Goal: Transaction & Acquisition: Purchase product/service

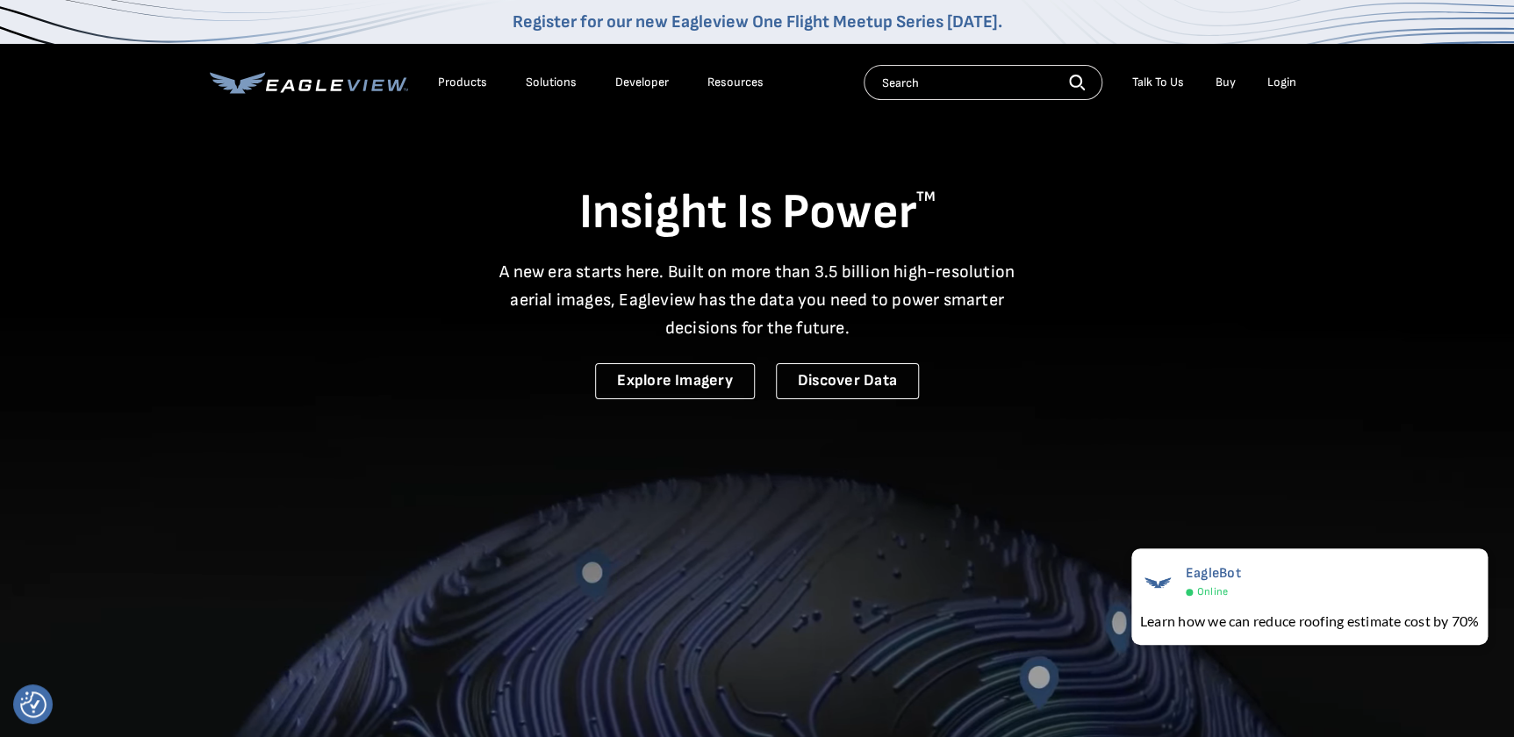
click at [1299, 79] on li "Login" at bounding box center [1282, 82] width 47 height 26
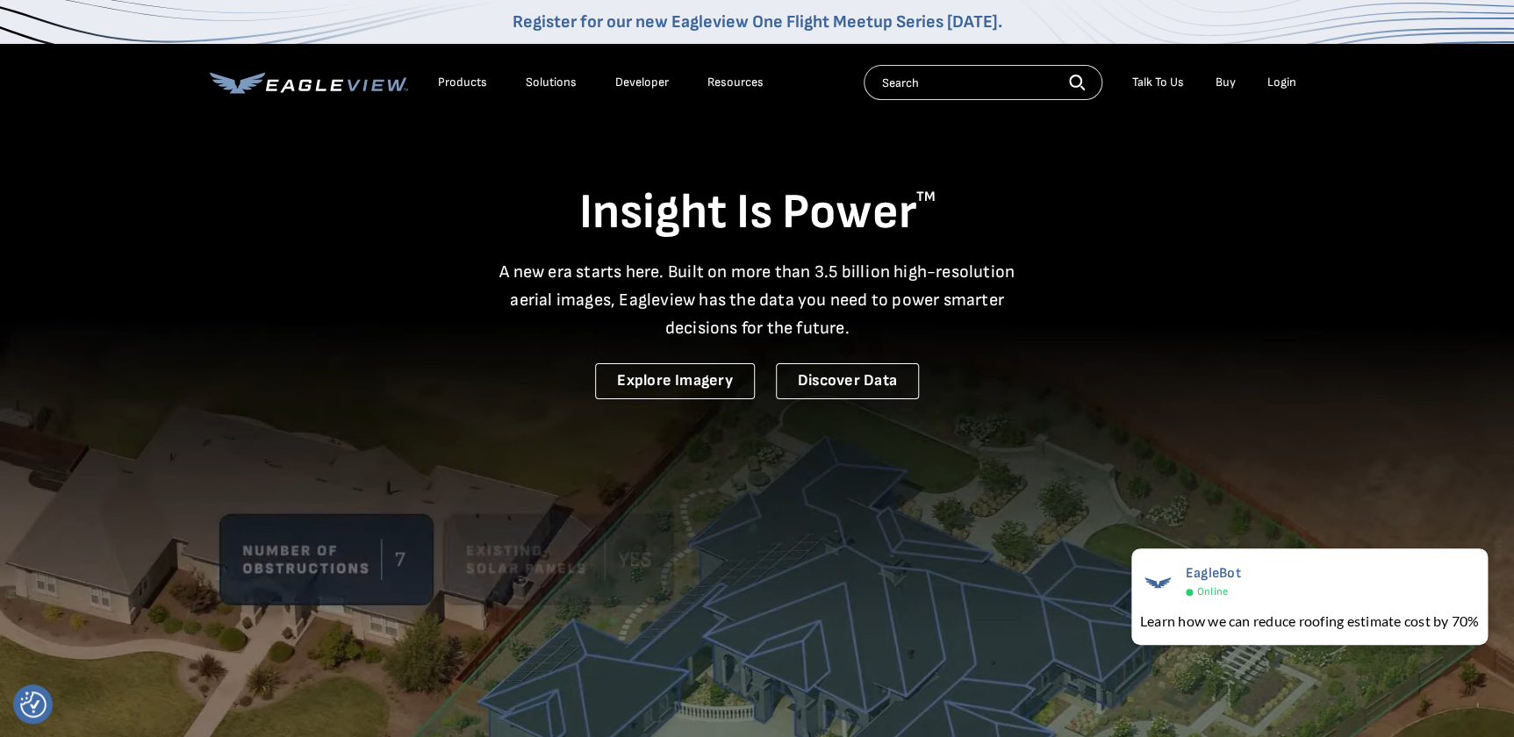
click at [1288, 81] on div "Login" at bounding box center [1281, 83] width 29 height 16
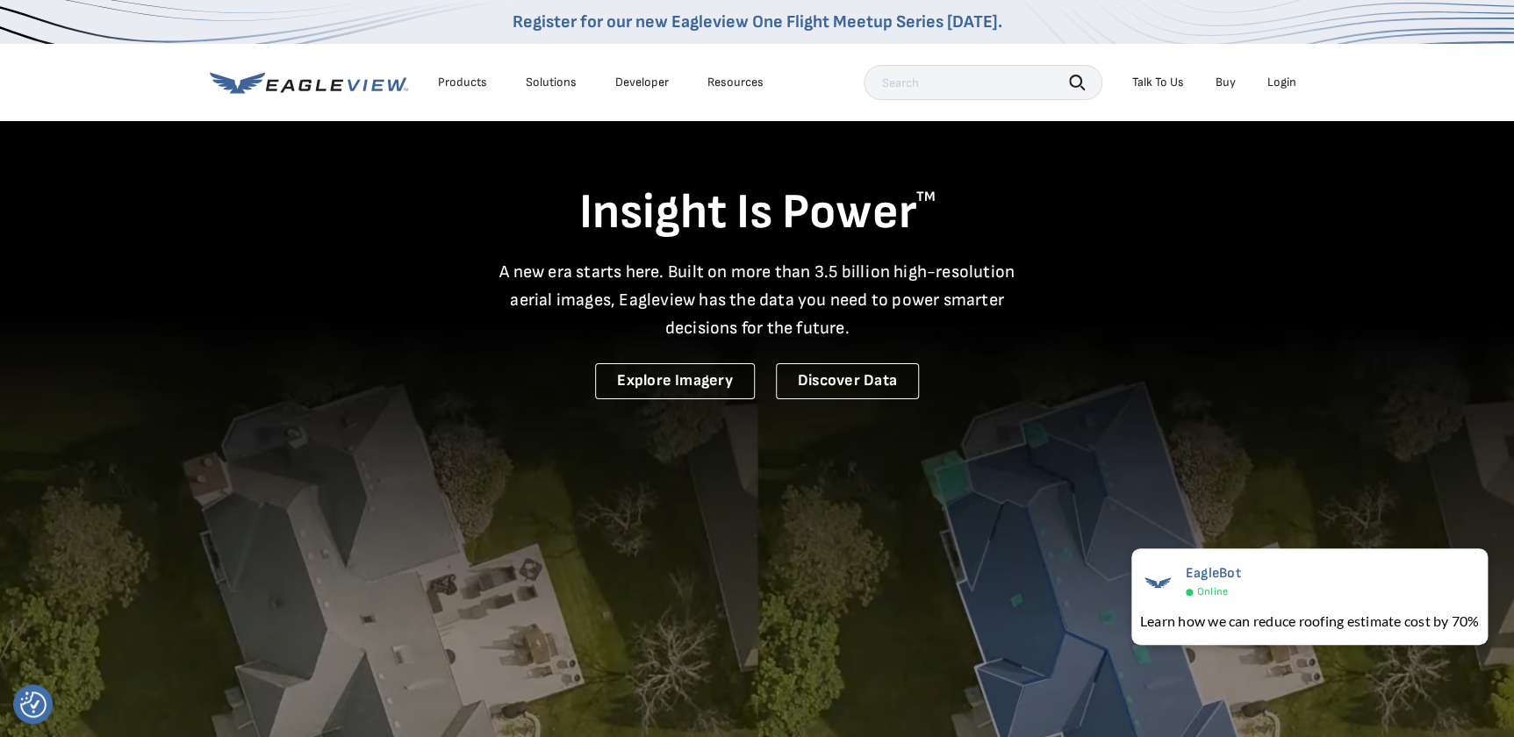
click at [1285, 86] on div "Login" at bounding box center [1281, 83] width 29 height 16
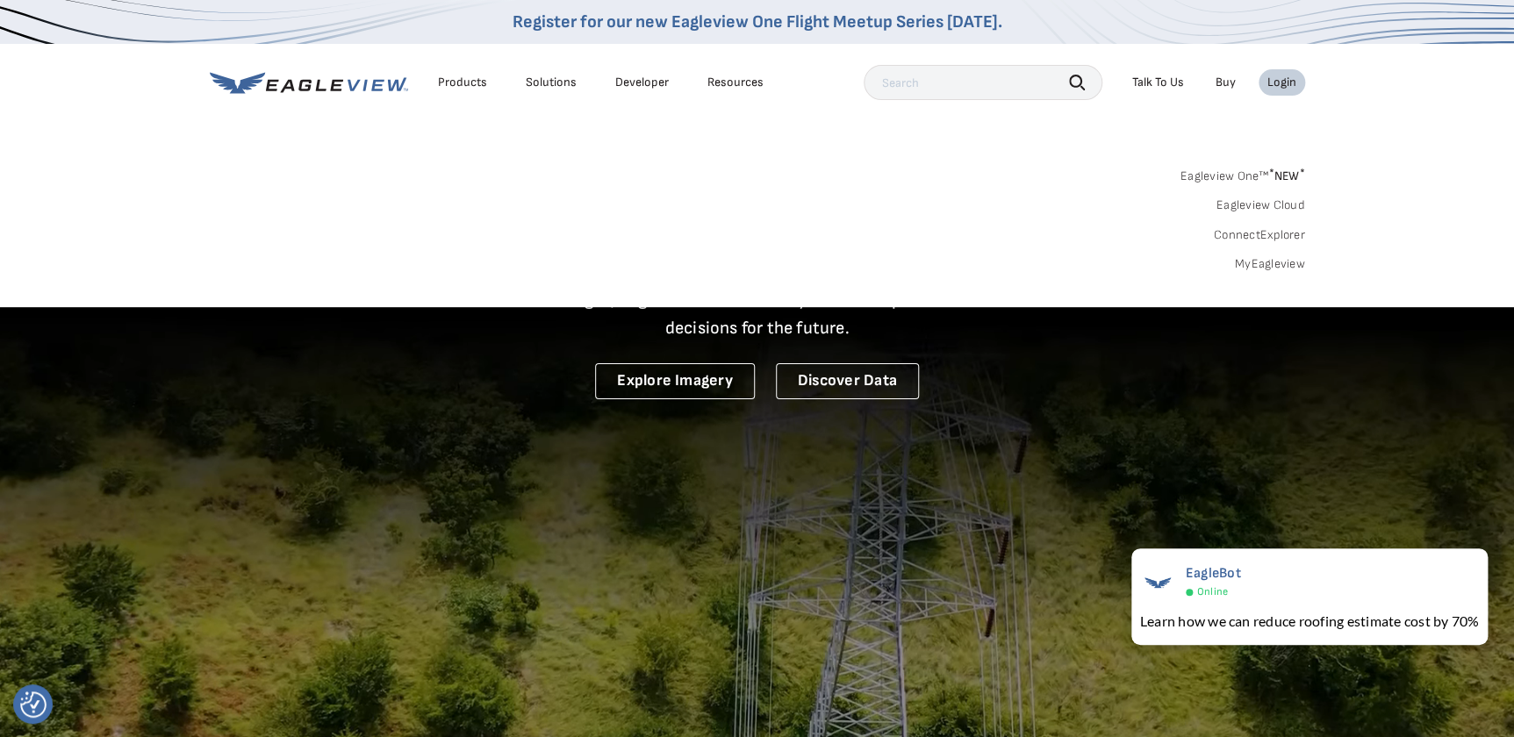
click at [1289, 262] on link "MyEagleview" at bounding box center [1270, 264] width 70 height 16
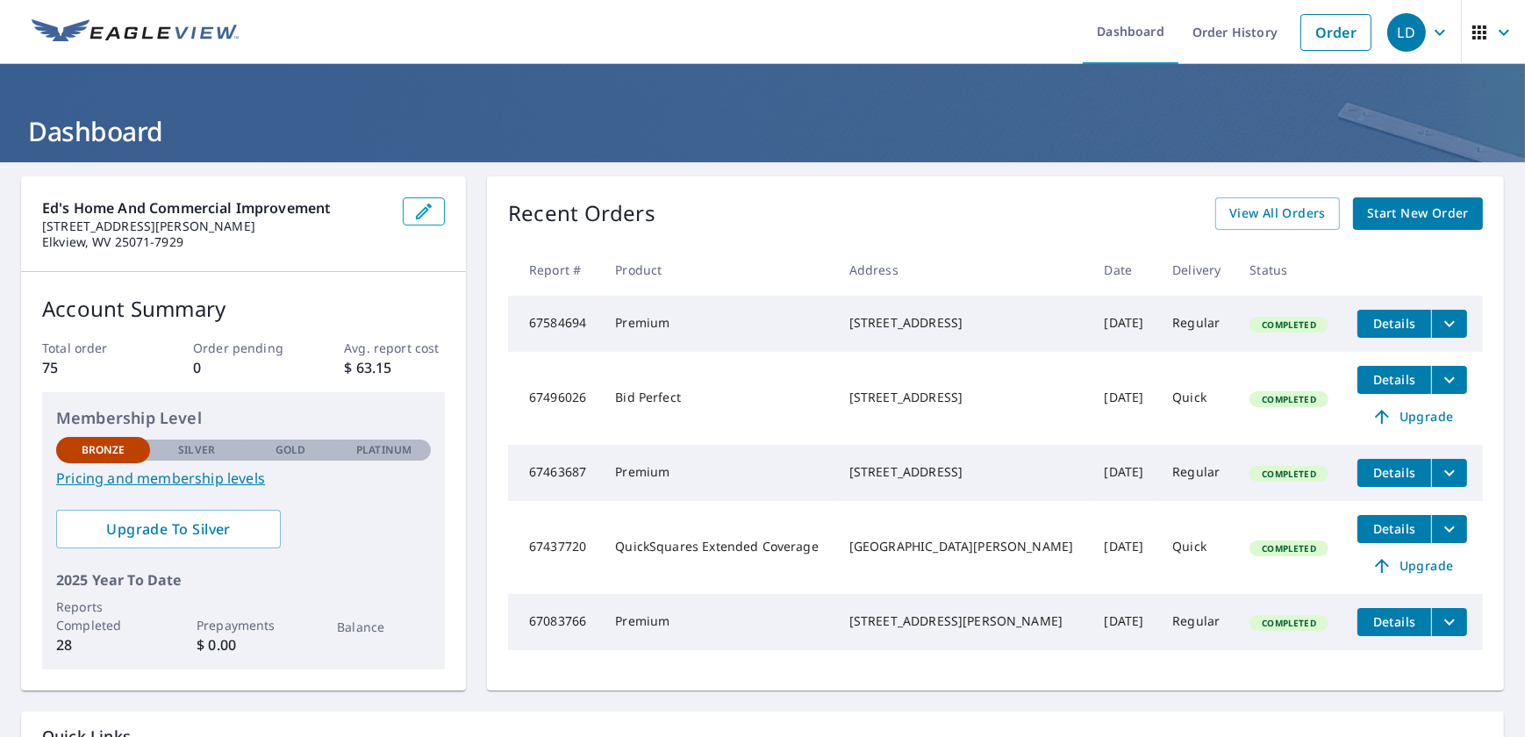
click at [1454, 217] on span "Start New Order" at bounding box center [1418, 214] width 102 height 22
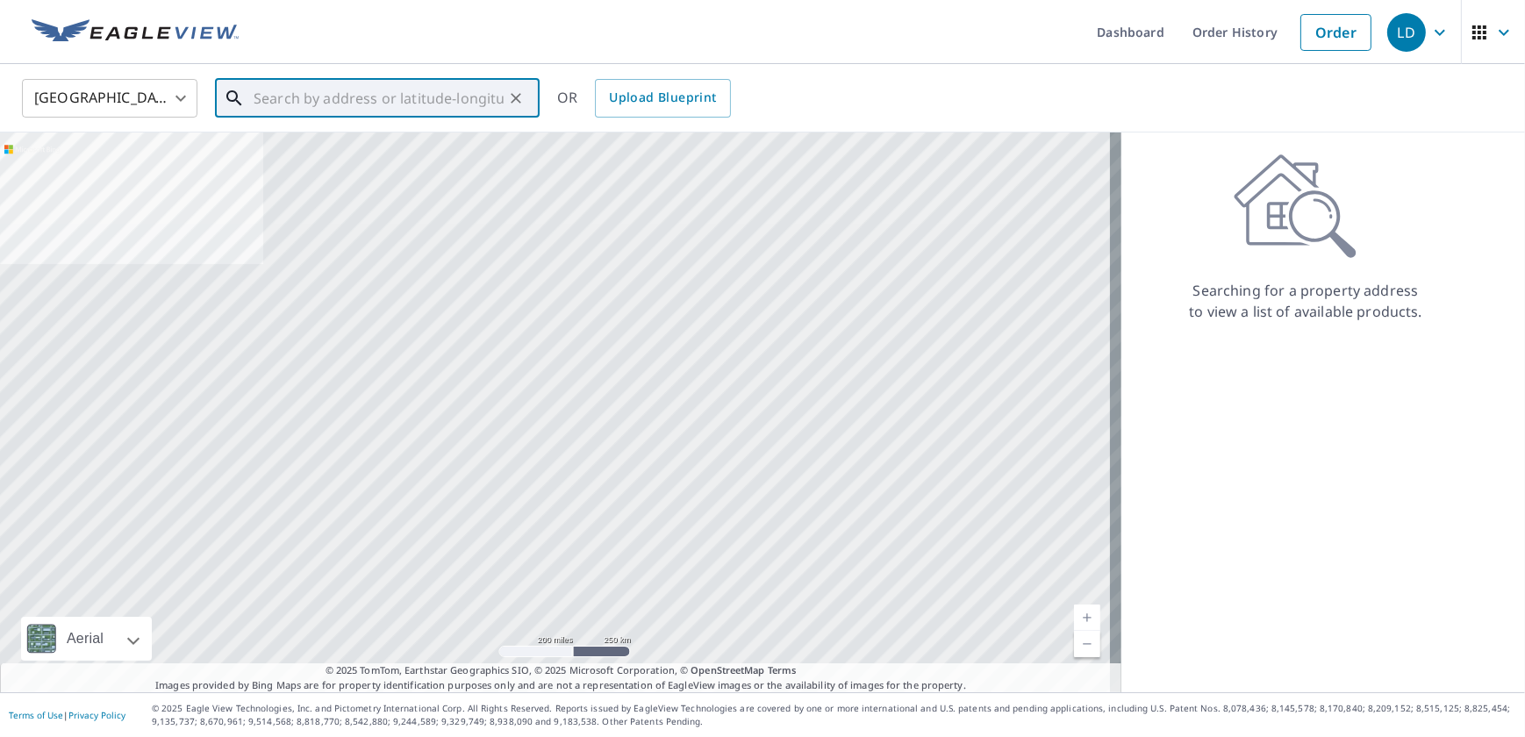
click at [418, 94] on input "text" at bounding box center [379, 98] width 250 height 49
paste input "2310 Windham Rd. South Charleston, WV"
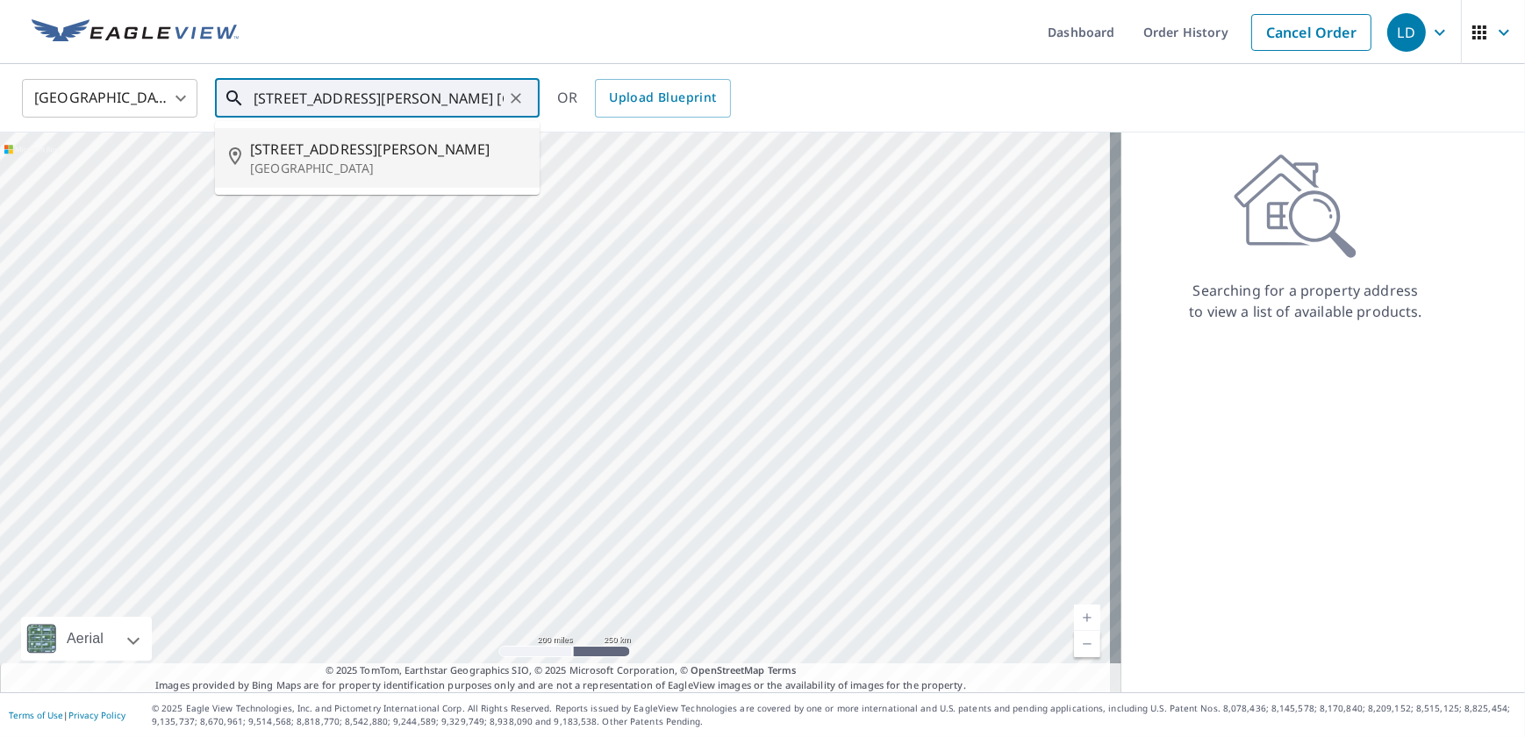
drag, startPoint x: 258, startPoint y: 97, endPoint x: 246, endPoint y: 97, distance: 12.3
click at [246, 97] on div "2310 Windham Rd. South Charleston, WV ​" at bounding box center [377, 98] width 325 height 39
drag, startPoint x: 267, startPoint y: 99, endPoint x: 278, endPoint y: 99, distance: 11.4
click at [268, 99] on input "2310 Windham Rd. South Charleston, WV" at bounding box center [379, 98] width 250 height 49
click at [276, 99] on input "2310 Windham Rd. South Charleston, WV" at bounding box center [379, 98] width 250 height 49
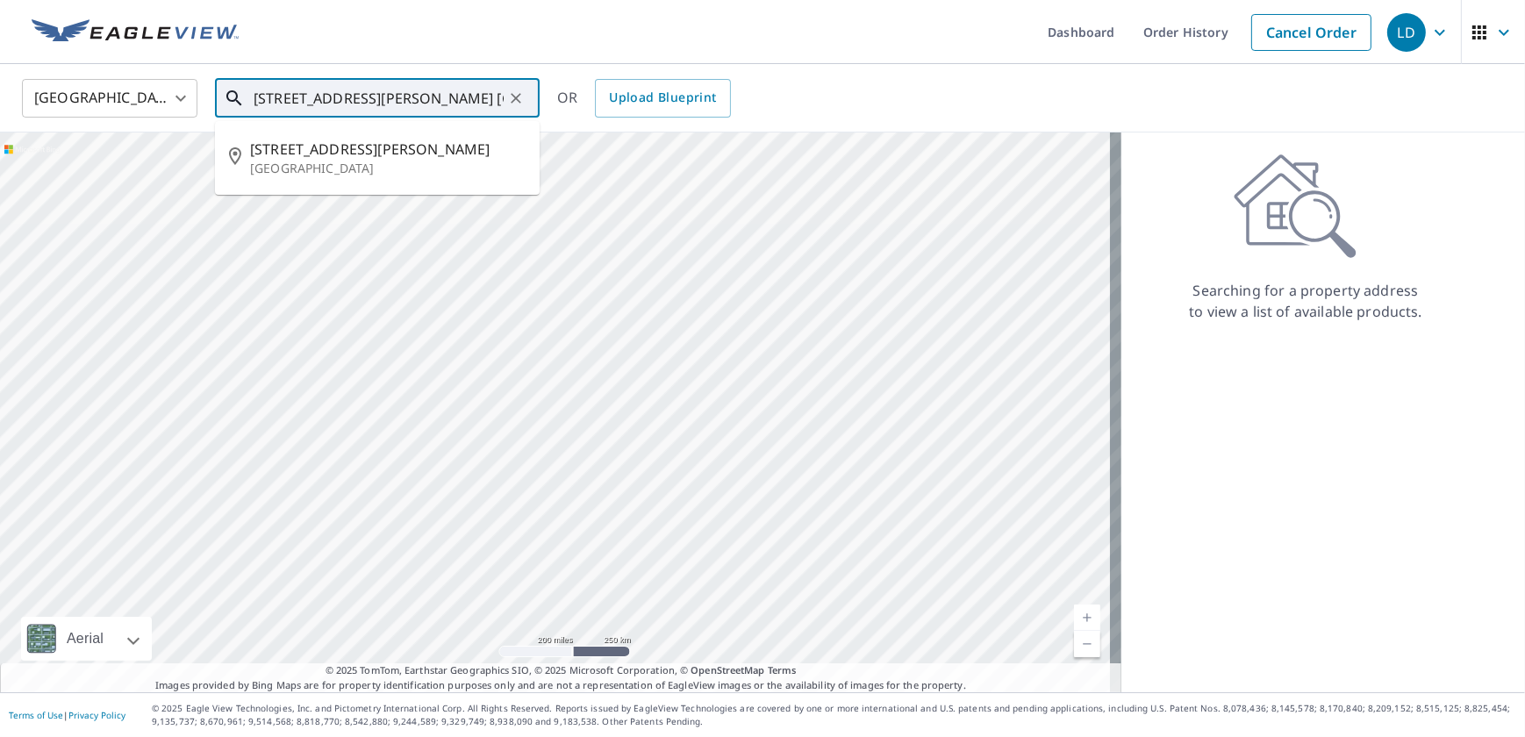
type input "2320 Windham Rd. South Charleston, WV"
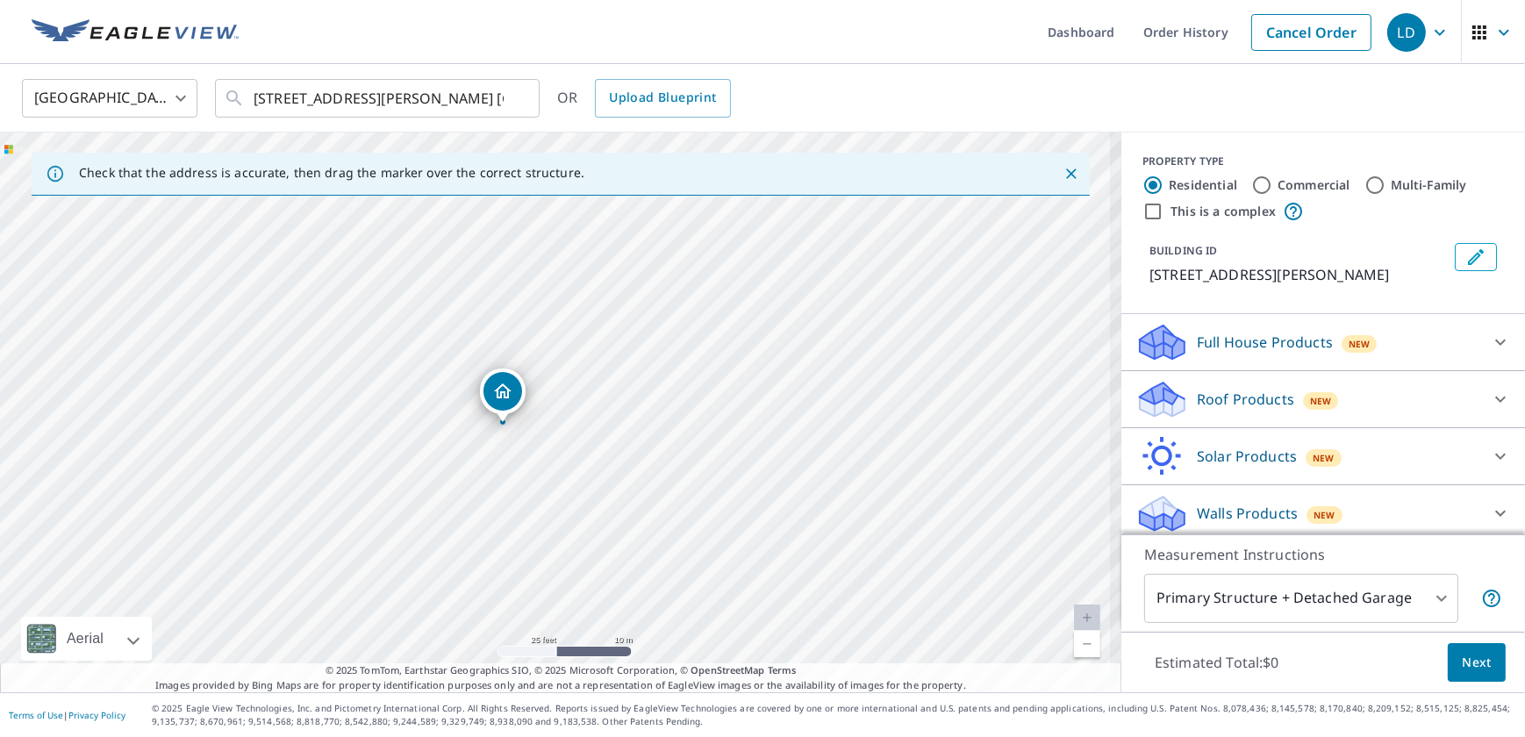
drag, startPoint x: 373, startPoint y: 378, endPoint x: 507, endPoint y: 499, distance: 180.3
click at [507, 499] on div "2320 Windham Rd South Charleston, WV 25303" at bounding box center [561, 413] width 1122 height 560
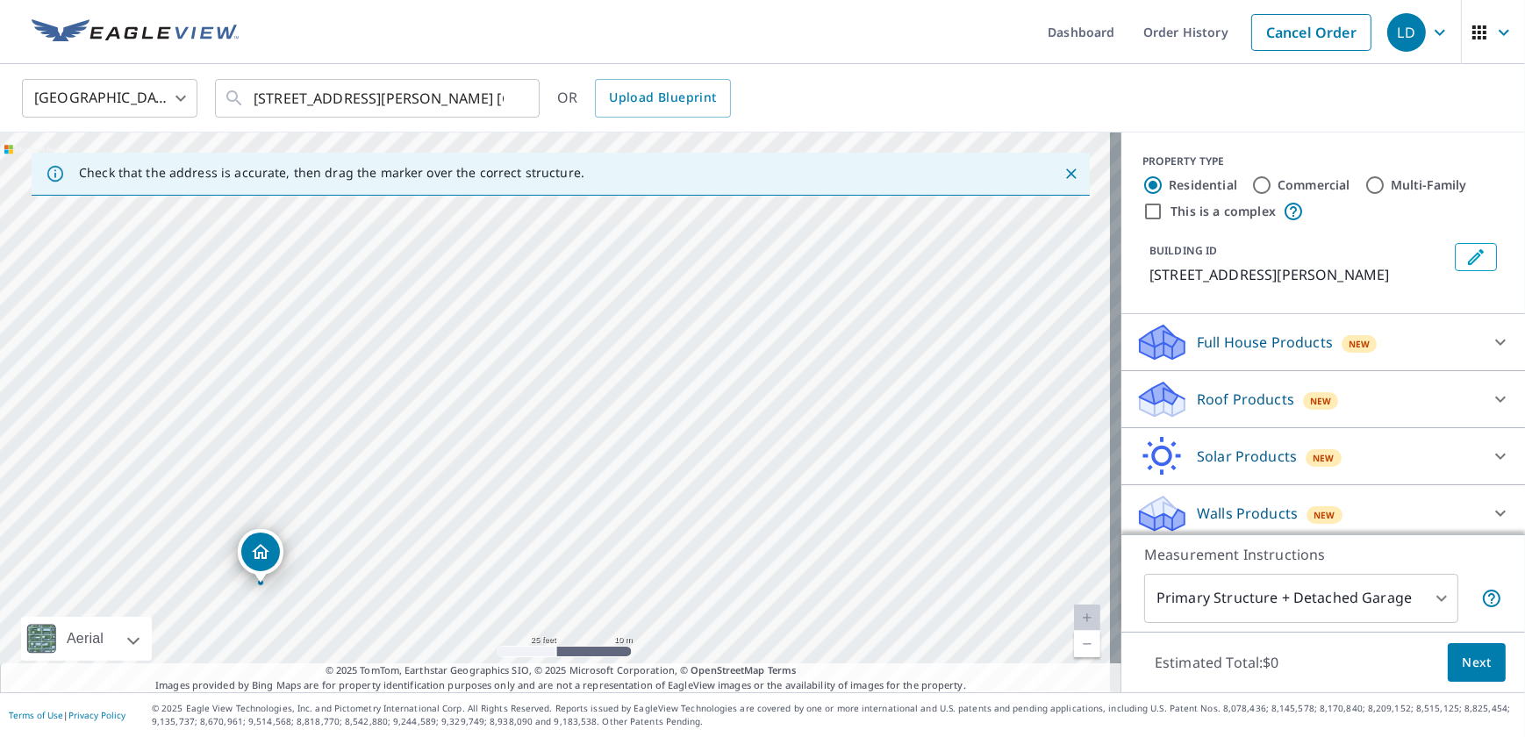
drag, startPoint x: 815, startPoint y: 448, endPoint x: 528, endPoint y: 533, distance: 299.4
click at [521, 590] on div "2320 Windham Rd South Charleston, WV 25303" at bounding box center [561, 413] width 1122 height 560
drag, startPoint x: 700, startPoint y: 341, endPoint x: 625, endPoint y: 778, distance: 442.6
click at [625, 736] on html "LD LD Dashboard Order History Cancel Order LD United States US ​ 2320 Windham R…" at bounding box center [762, 368] width 1525 height 737
click at [588, 628] on div "2320 Windham Rd South Charleston, WV 25303" at bounding box center [561, 413] width 1122 height 560
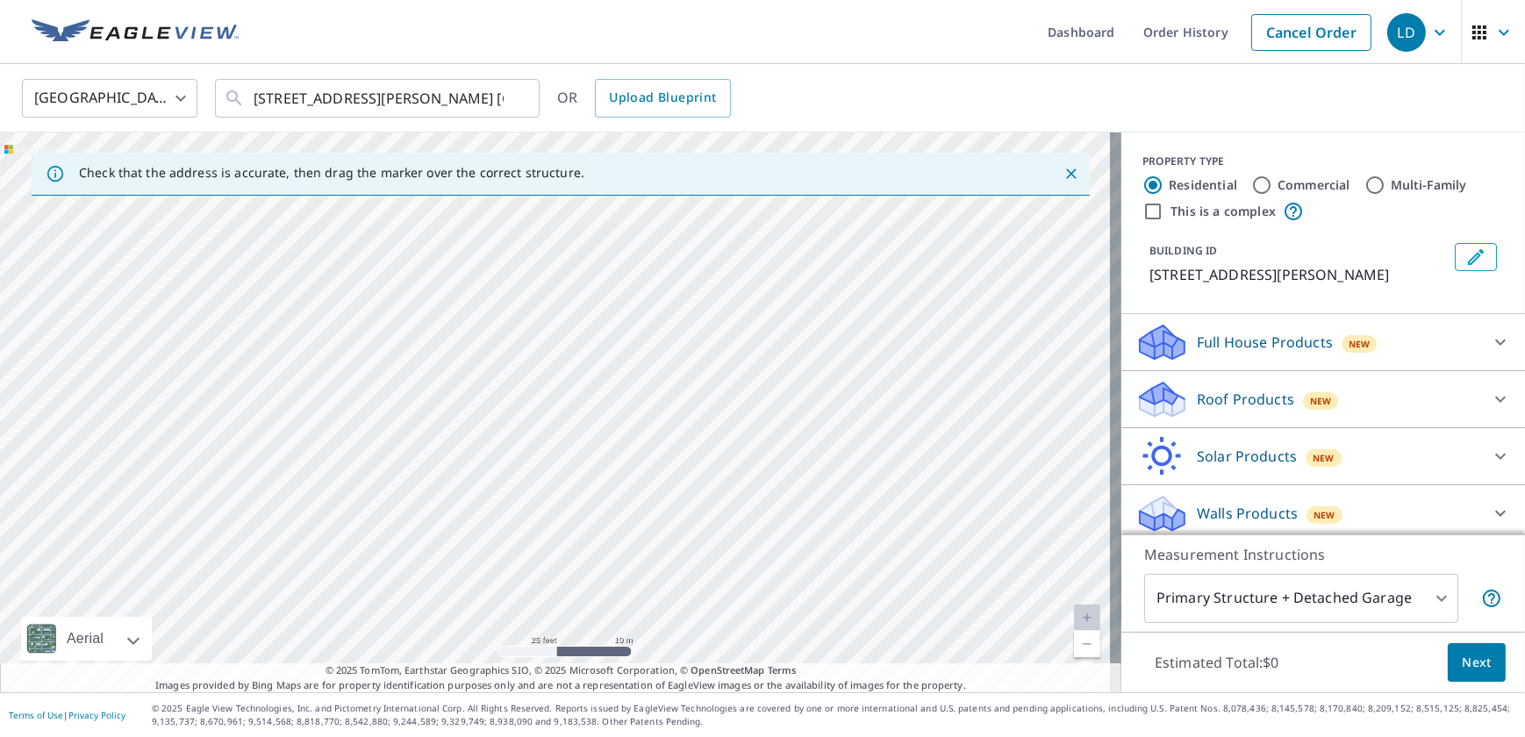
drag, startPoint x: 670, startPoint y: 463, endPoint x: 994, endPoint y: 321, distance: 353.7
click at [992, 322] on div "2320 Windham Rd South Charleston, WV 25303" at bounding box center [561, 413] width 1122 height 560
drag, startPoint x: 768, startPoint y: 514, endPoint x: 921, endPoint y: 228, distance: 324.3
click at [921, 228] on div "2320 Windham Rd South Charleston, WV 25303" at bounding box center [561, 413] width 1122 height 560
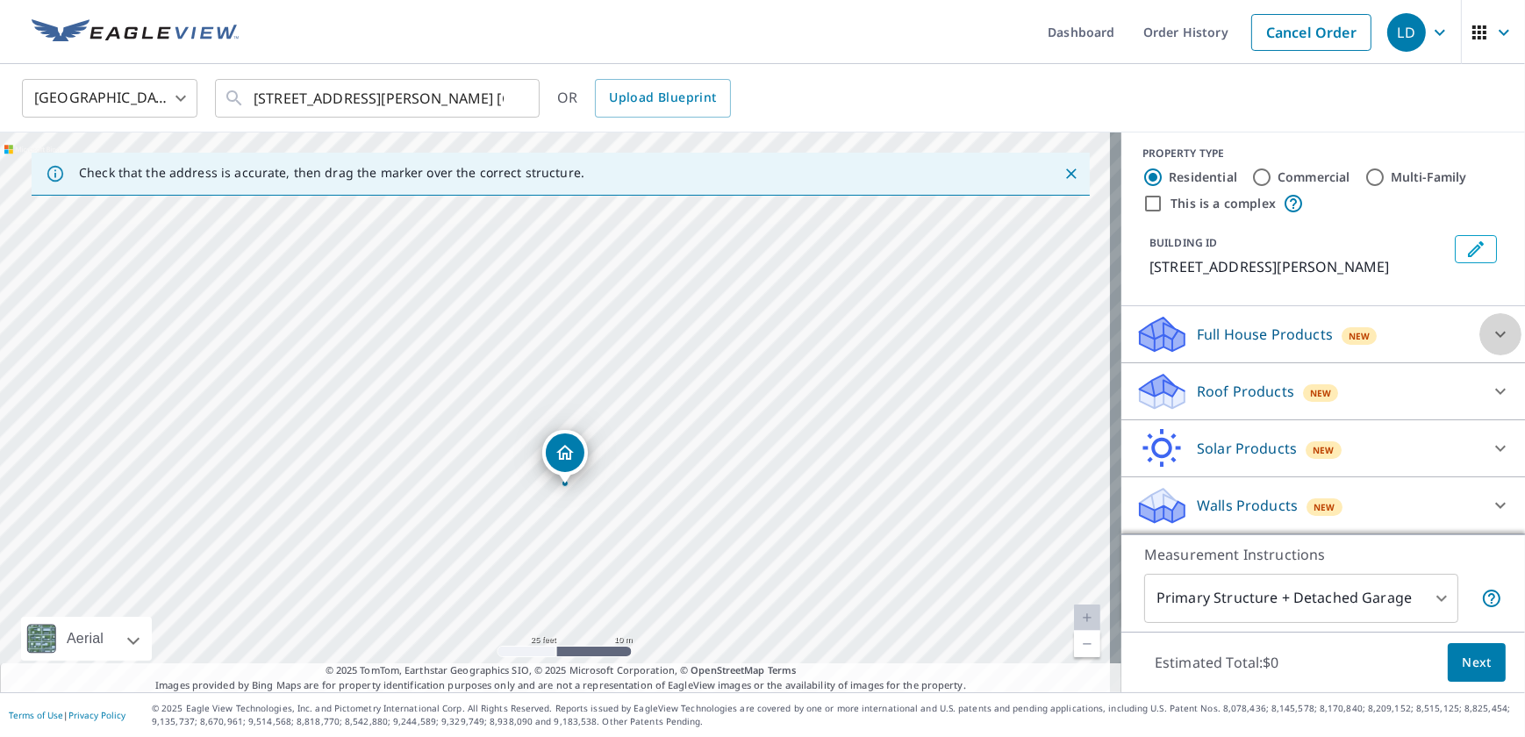
click at [1490, 340] on icon at bounding box center [1500, 334] width 21 height 21
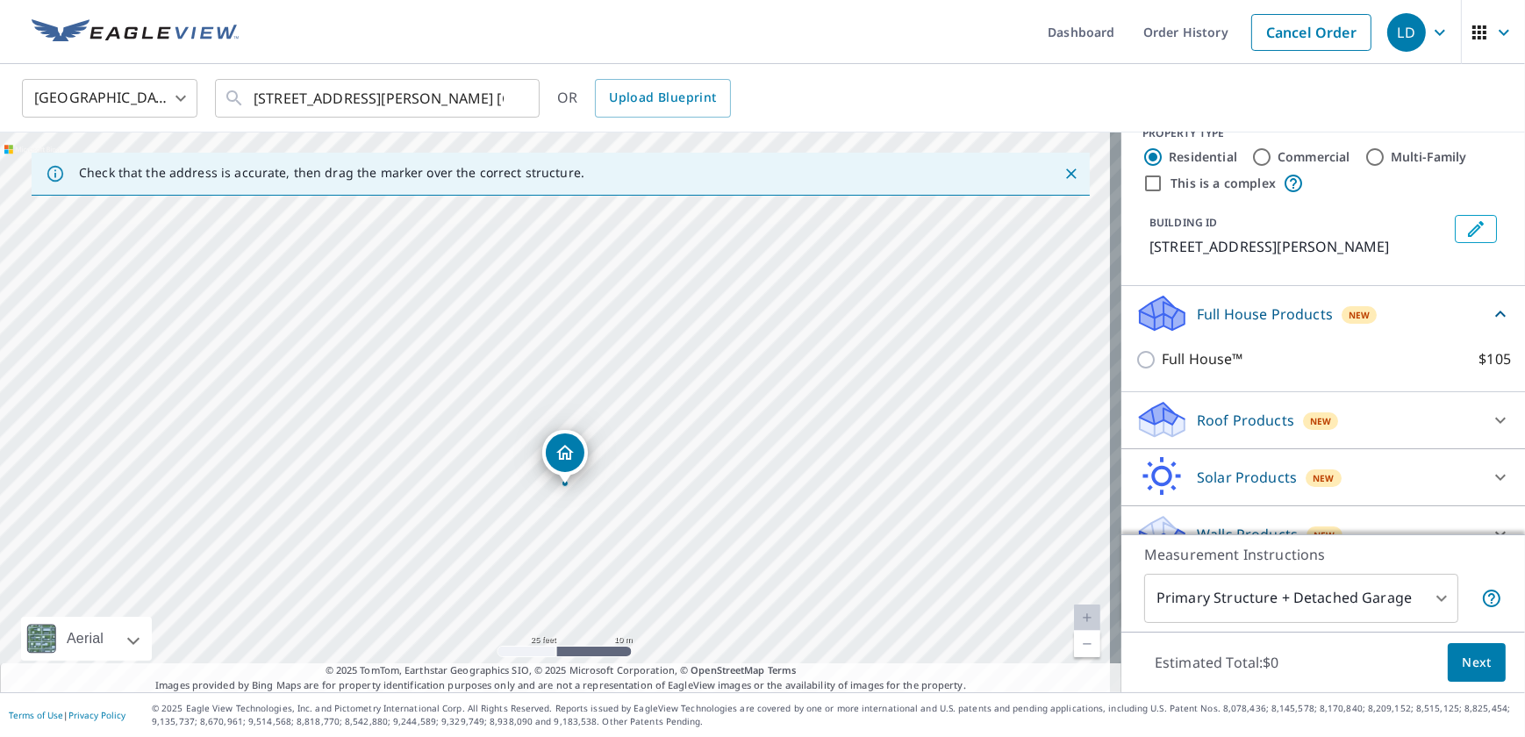
click at [1474, 334] on div "Full House Products New" at bounding box center [1324, 313] width 376 height 41
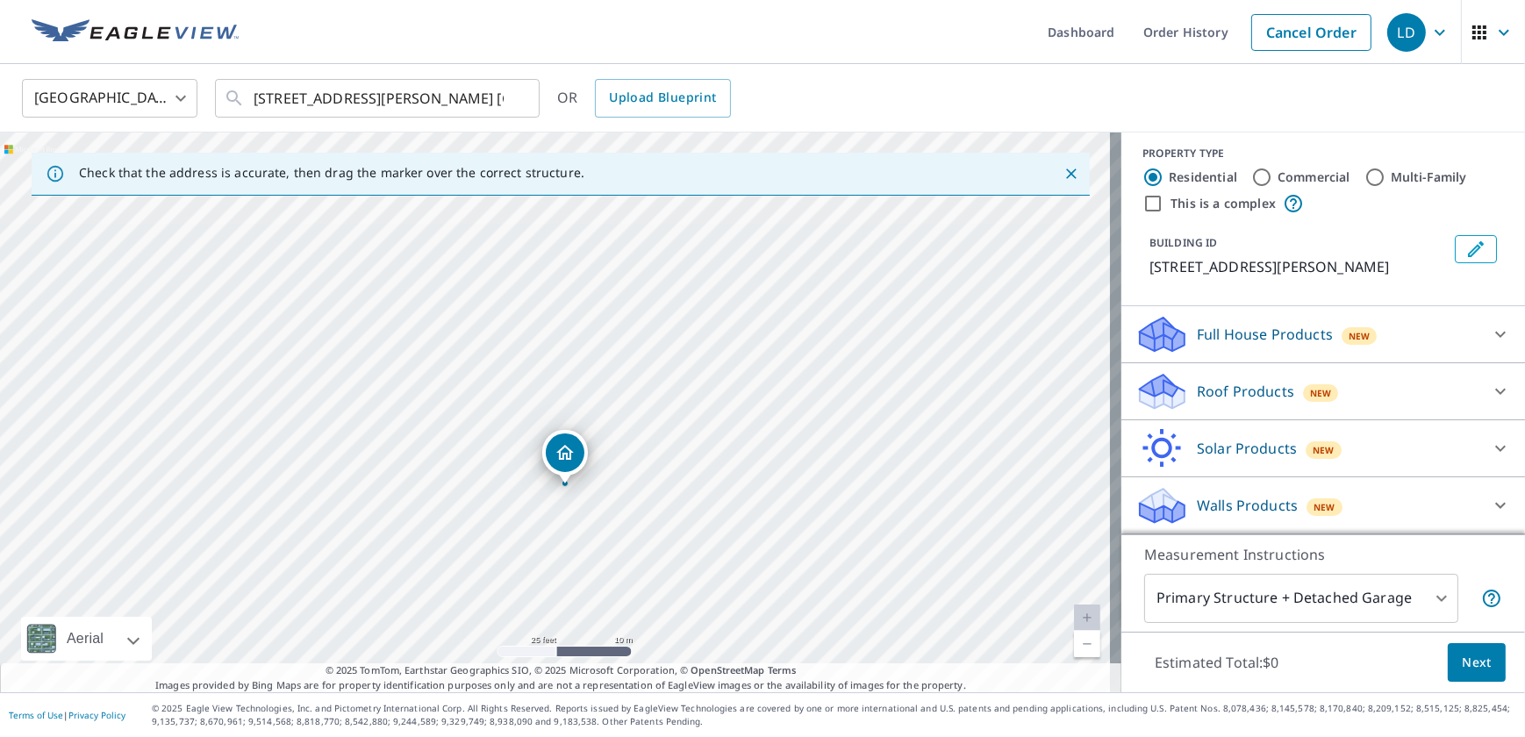
click at [1490, 389] on icon at bounding box center [1500, 391] width 21 height 21
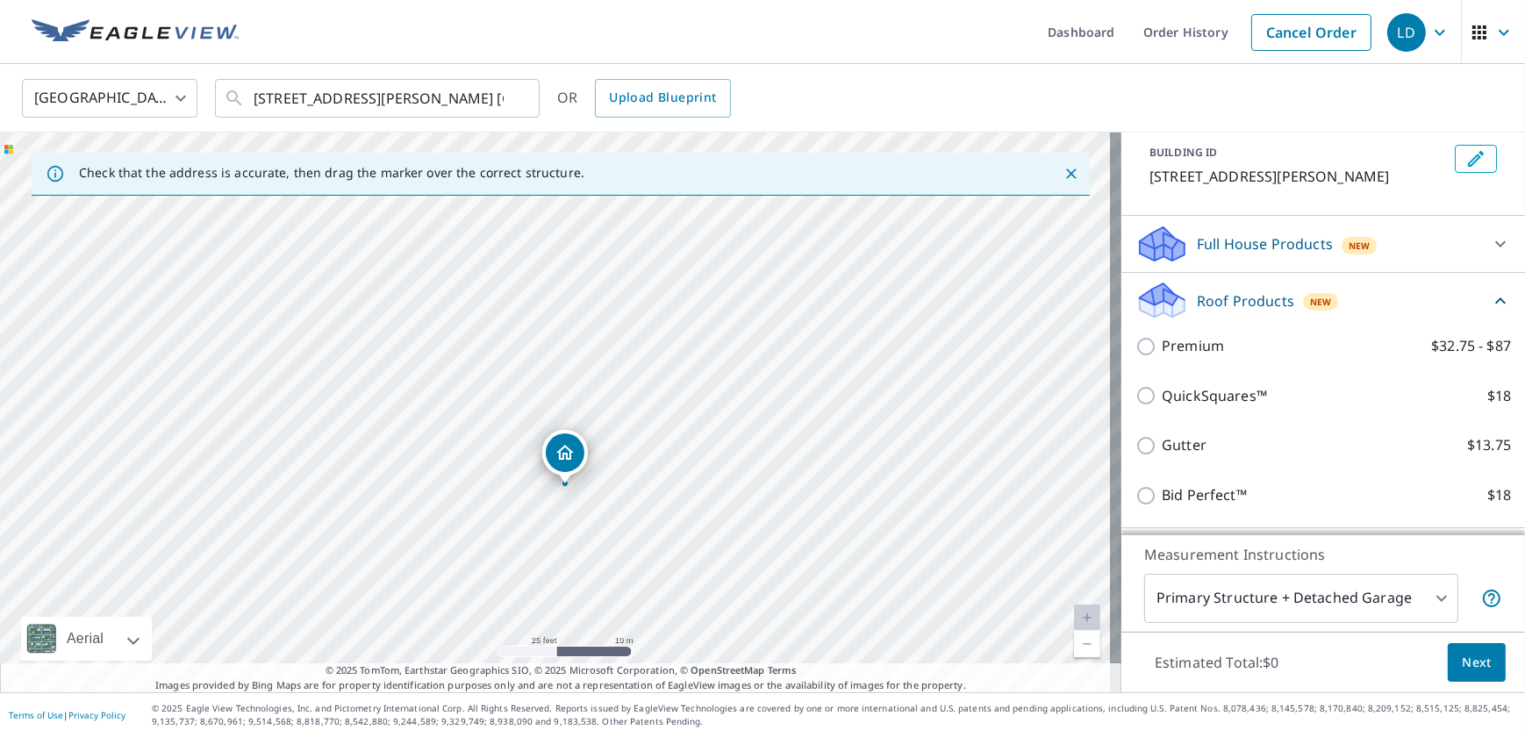
scroll to position [188, 0]
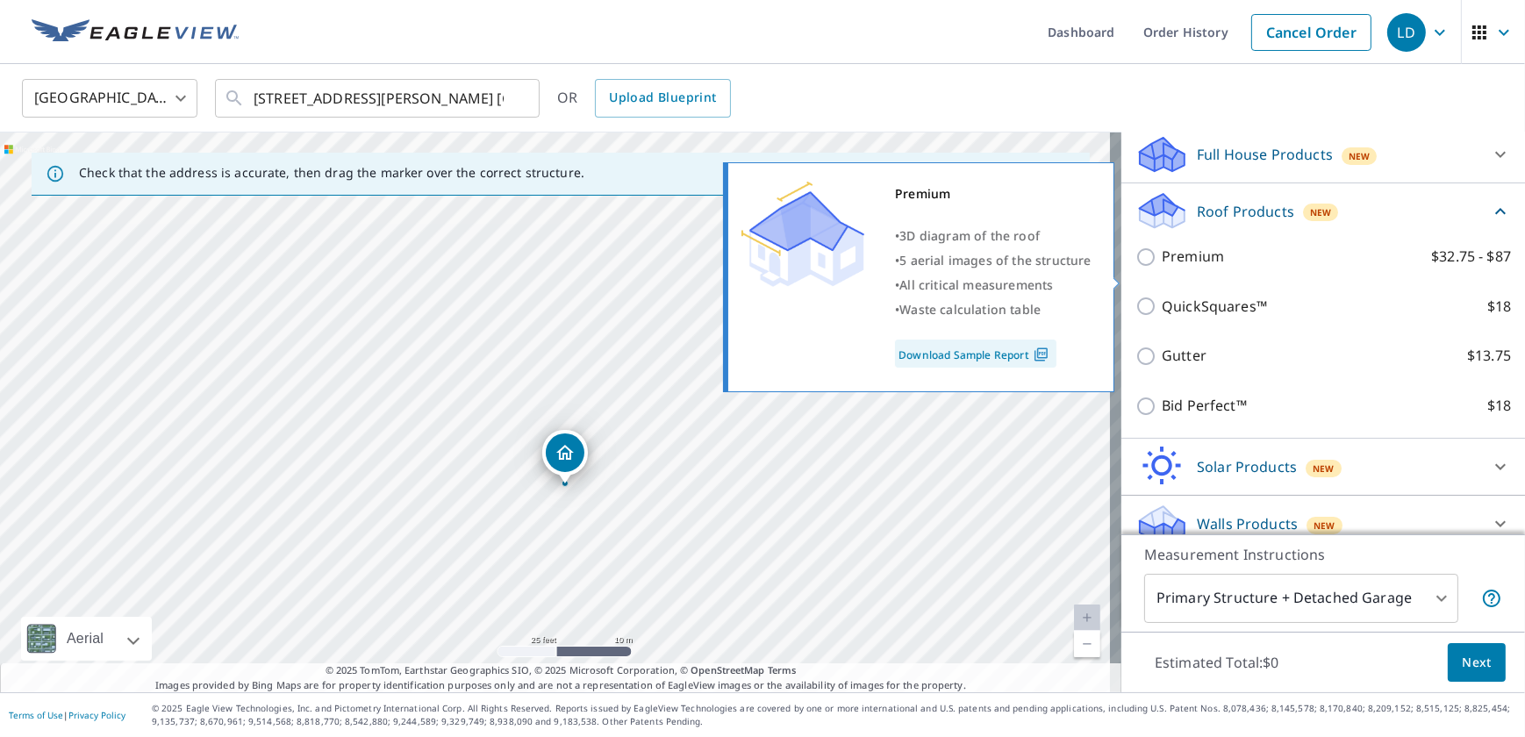
click at [1137, 268] on input "Premium $32.75 - $87" at bounding box center [1149, 257] width 26 height 21
checkbox input "true"
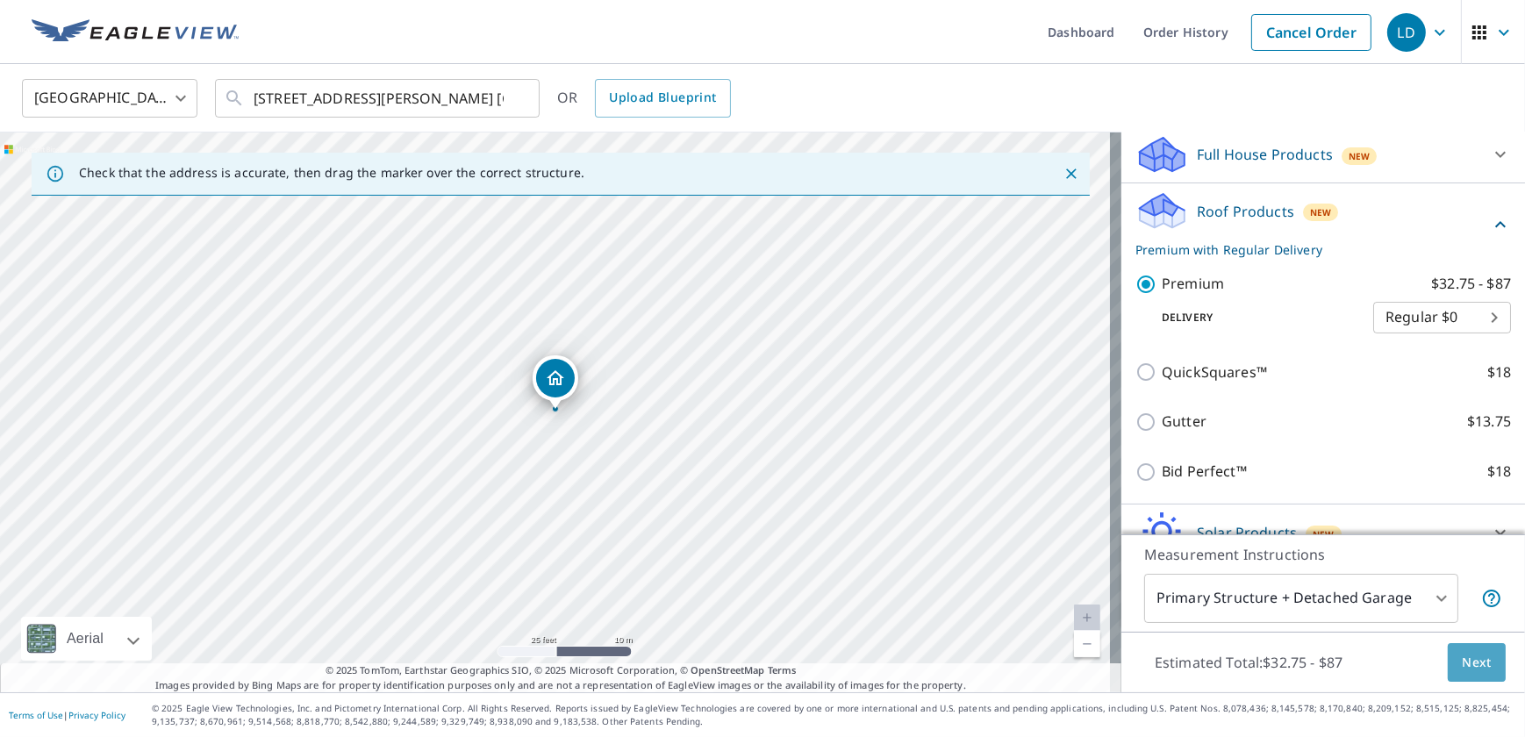
click at [1462, 654] on span "Next" at bounding box center [1477, 663] width 30 height 22
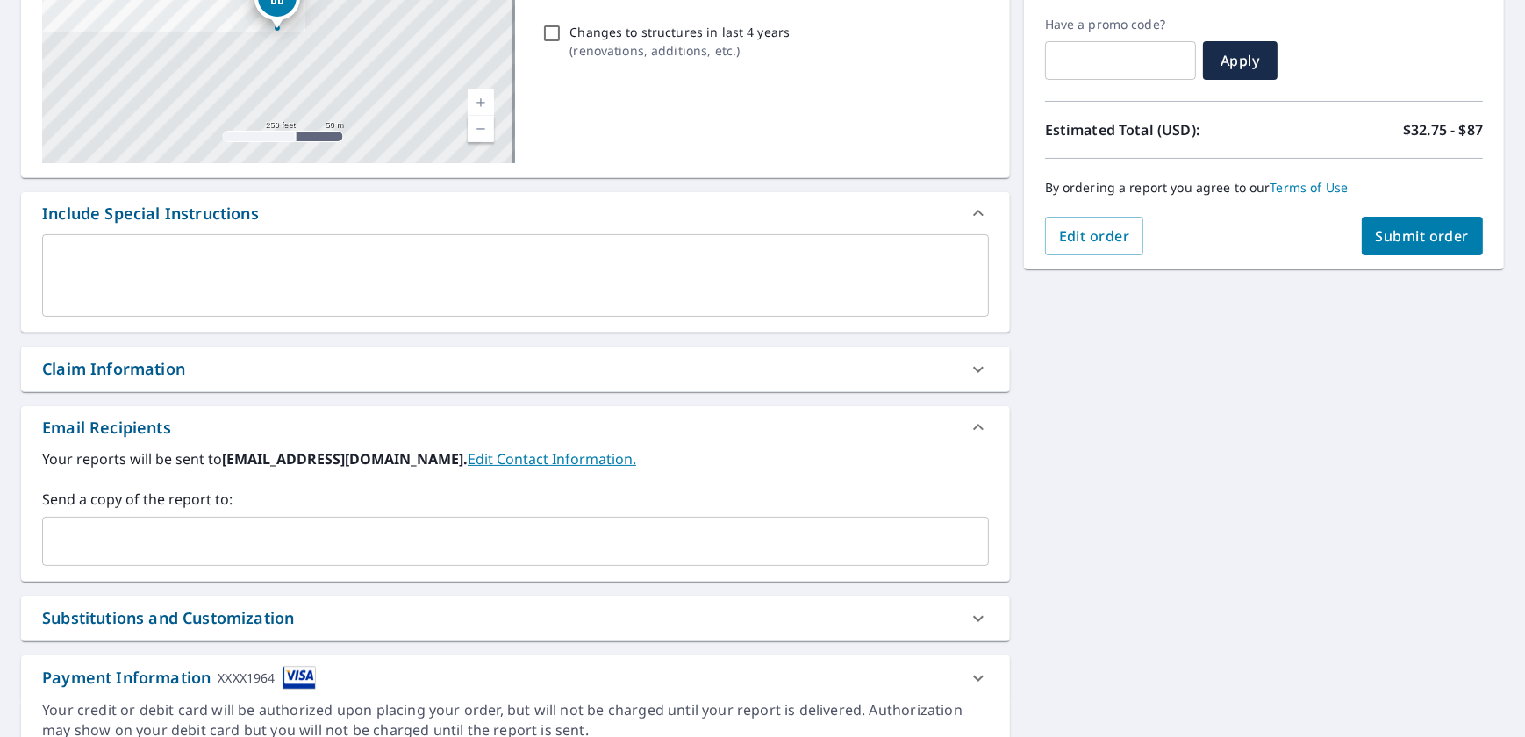
scroll to position [367, 0]
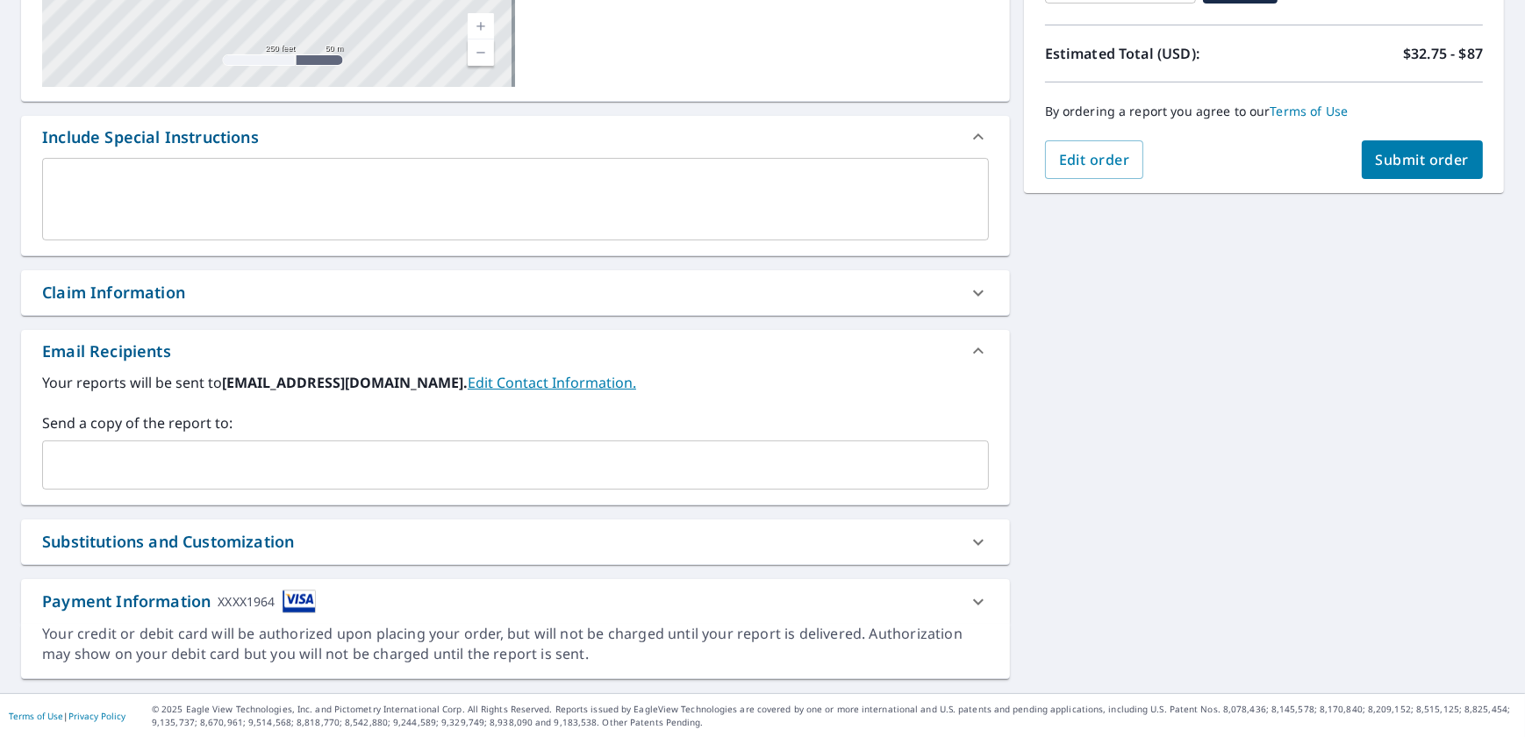
click at [1418, 162] on span "Submit order" at bounding box center [1423, 159] width 94 height 19
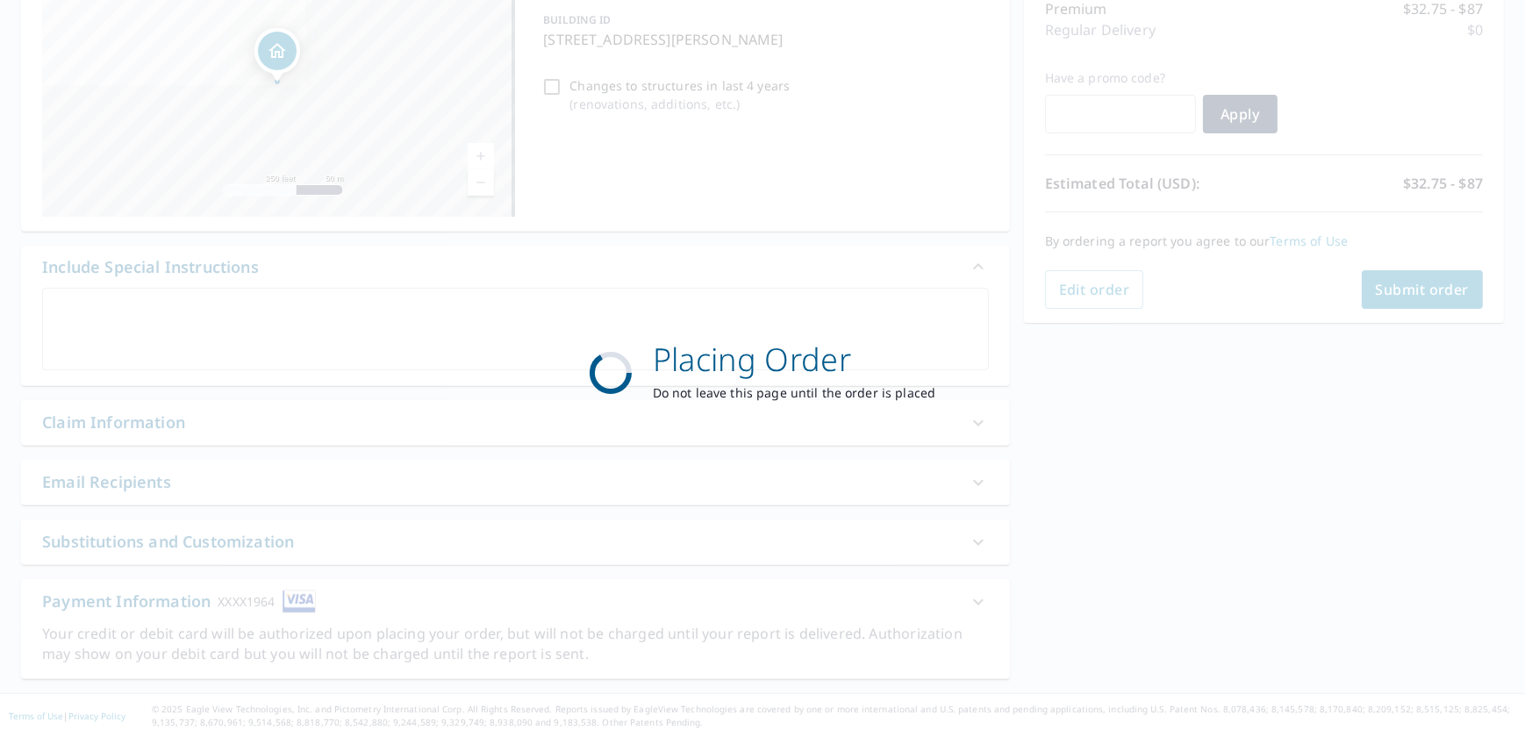
scroll to position [237, 0]
